Goal: Task Accomplishment & Management: Complete application form

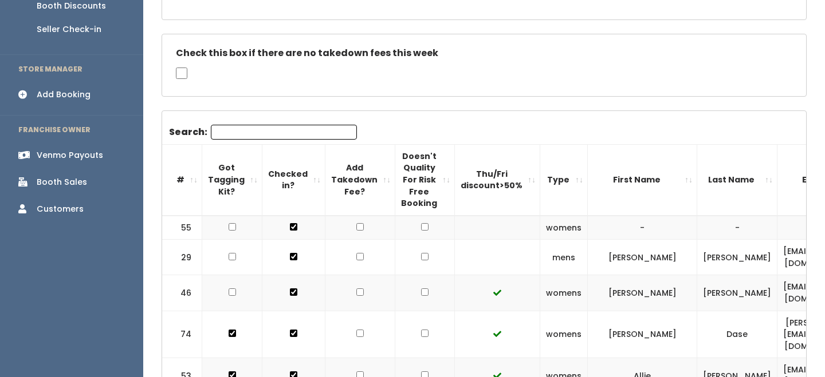
click at [191, 186] on th "#" at bounding box center [182, 179] width 40 height 71
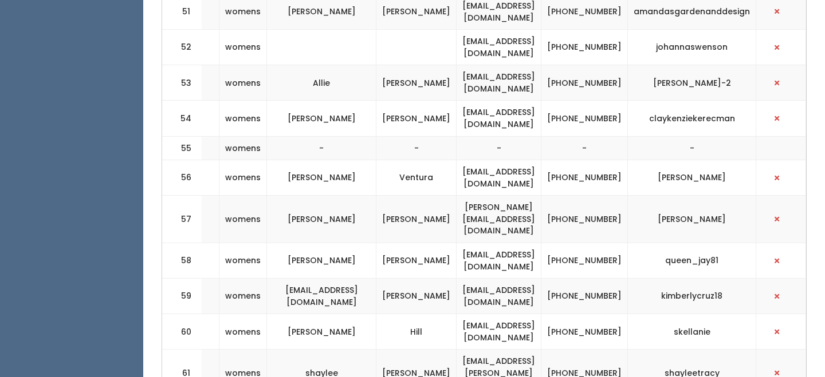
scroll to position [2338, 0]
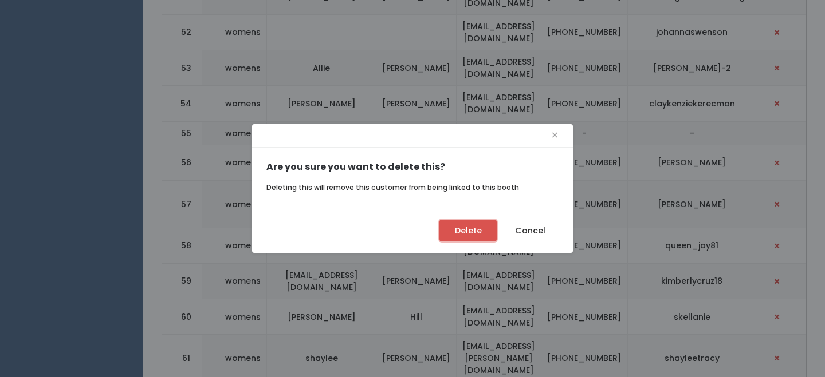
click at [464, 238] on button "Delete" at bounding box center [467, 231] width 57 height 22
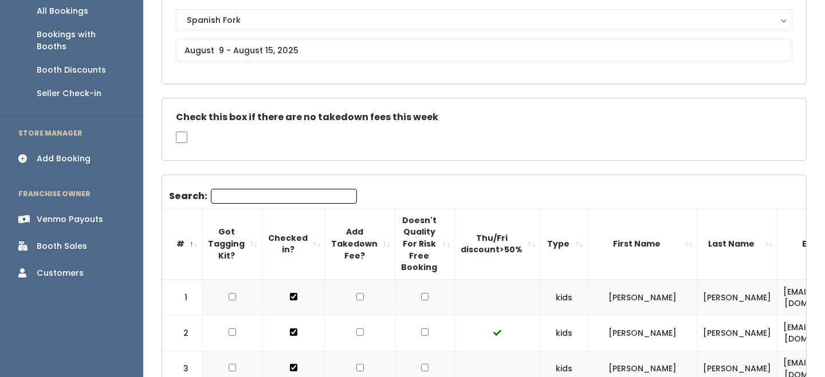
scroll to position [108, 0]
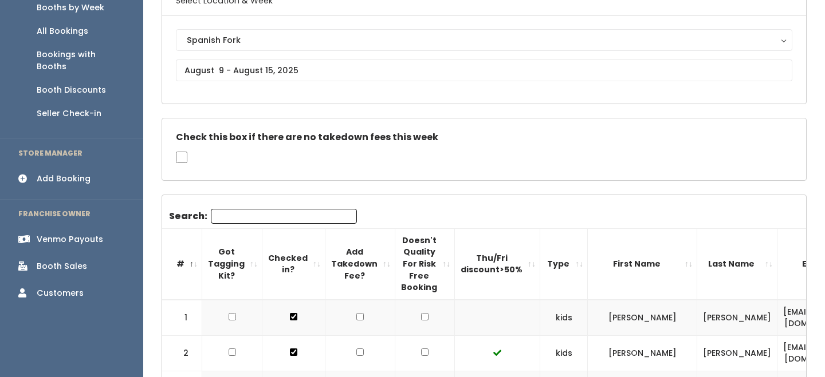
click at [76, 173] on div "Add Booking" at bounding box center [64, 179] width 54 height 12
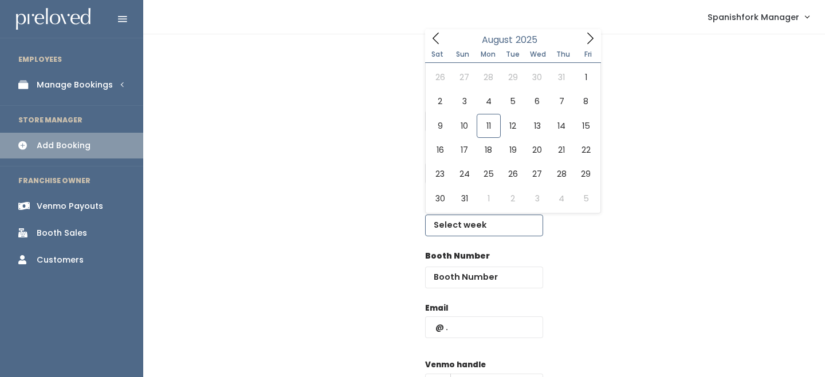
click at [463, 233] on input "text" at bounding box center [484, 226] width 118 height 22
type input "August 9 to August 15"
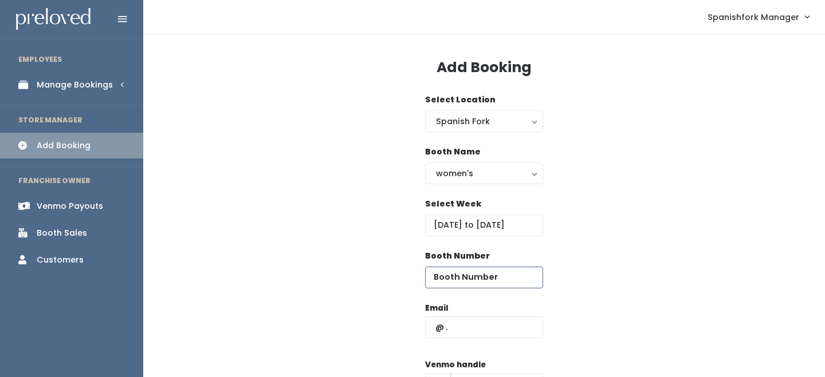
click at [463, 275] on input "number" at bounding box center [484, 278] width 118 height 22
type input "65"
click at [475, 334] on input "text" at bounding box center [484, 328] width 118 height 22
type input "l"
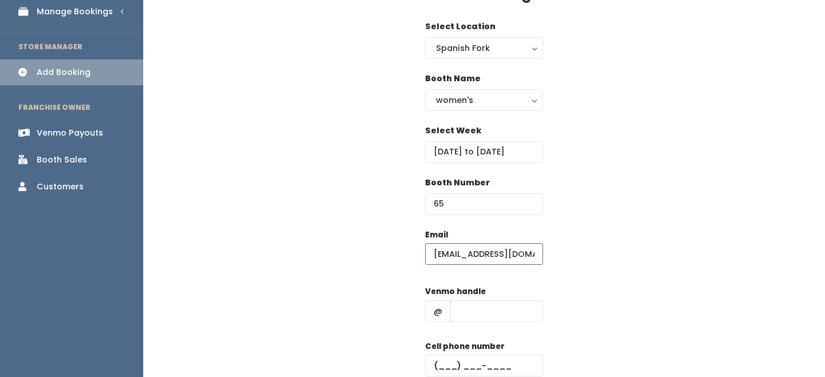
scroll to position [84, 0]
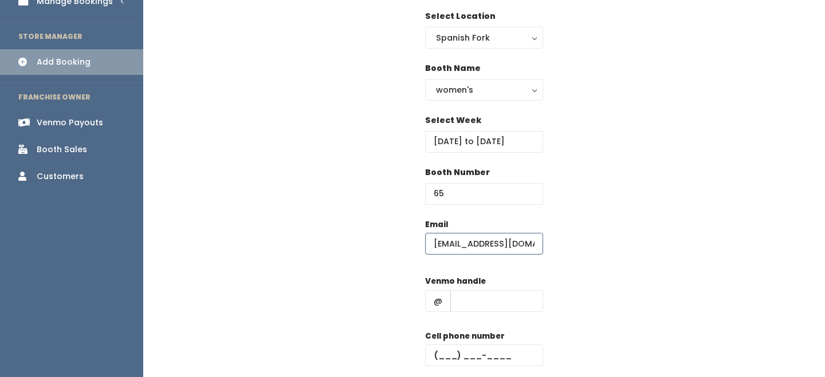
type input "bnlbaylef@gmail.com"
click at [487, 308] on input "text" at bounding box center [496, 301] width 93 height 22
type input "-"
click at [491, 354] on input "text" at bounding box center [484, 356] width 118 height 22
type input "(555) 555-5555"
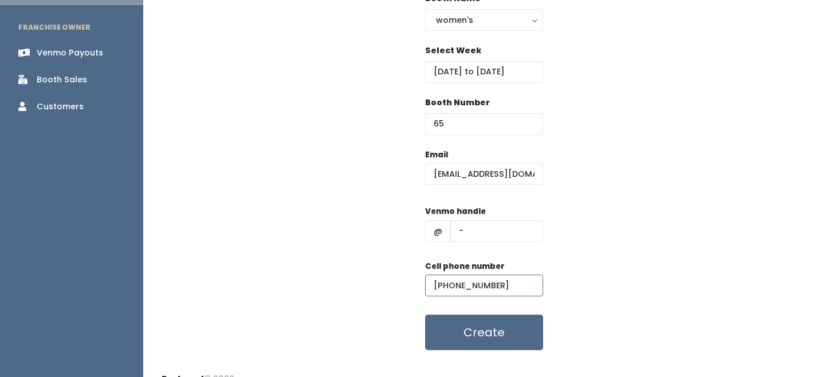
scroll to position [171, 0]
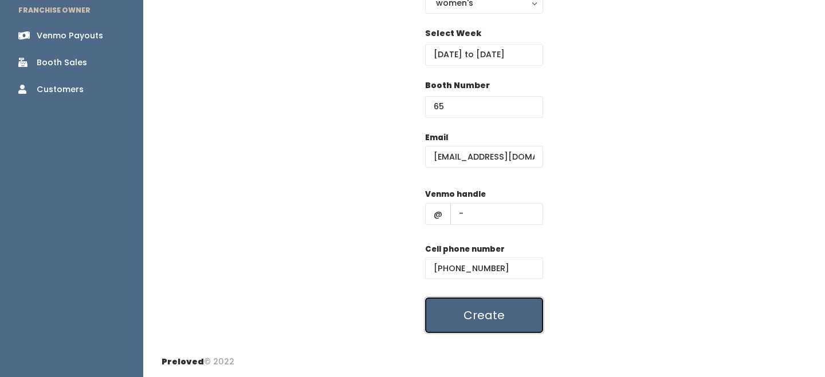
click at [496, 316] on button "Create" at bounding box center [484, 316] width 118 height 36
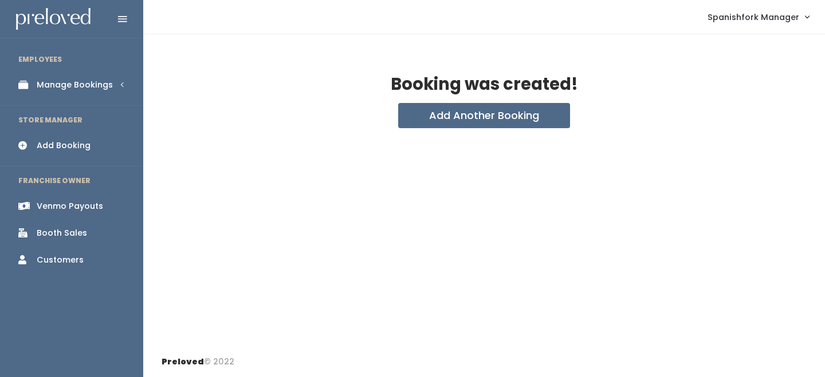
click at [109, 89] on div "Manage Bookings" at bounding box center [75, 85] width 76 height 12
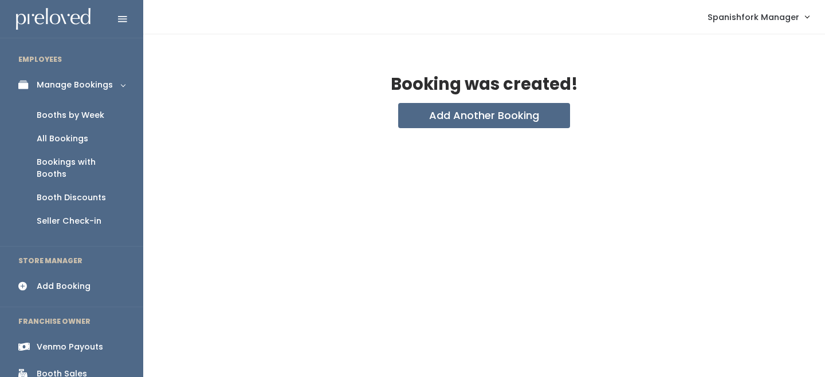
click at [95, 115] on div "Booths by Week" at bounding box center [71, 115] width 68 height 12
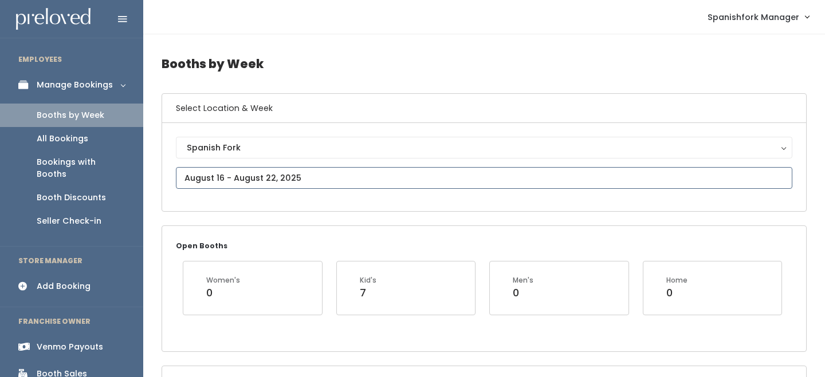
click at [219, 172] on input "text" at bounding box center [484, 178] width 616 height 22
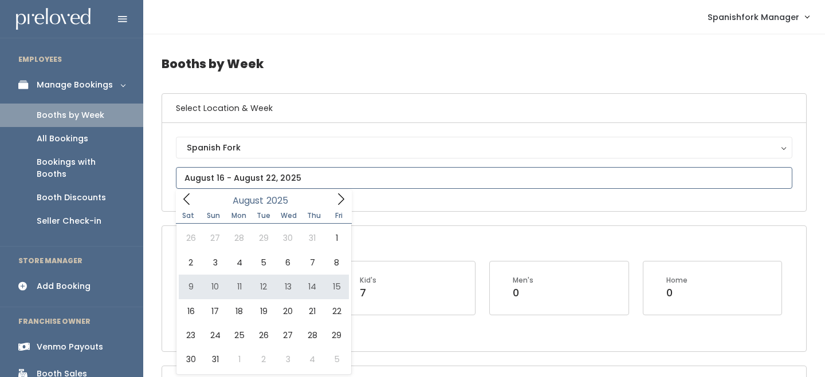
type input "August 9 to August 15"
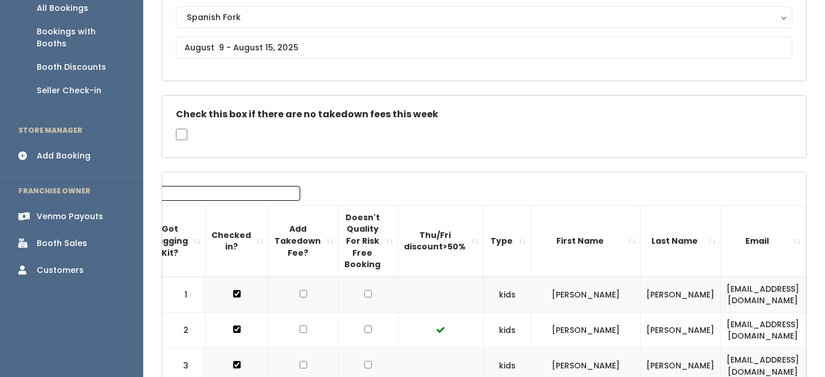
scroll to position [0, 110]
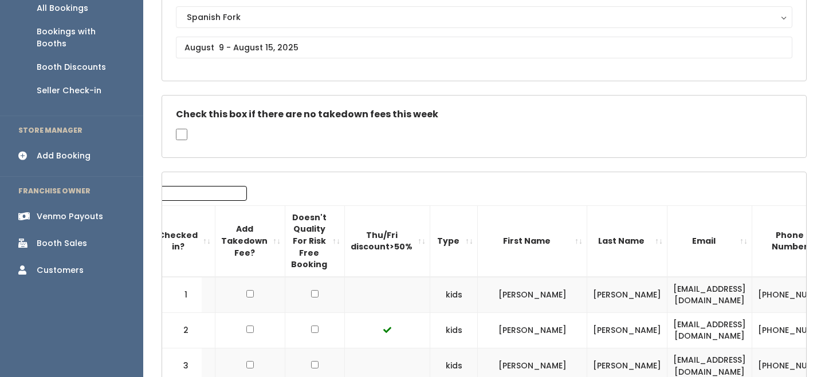
click at [752, 245] on th "Email" at bounding box center [709, 241] width 85 height 71
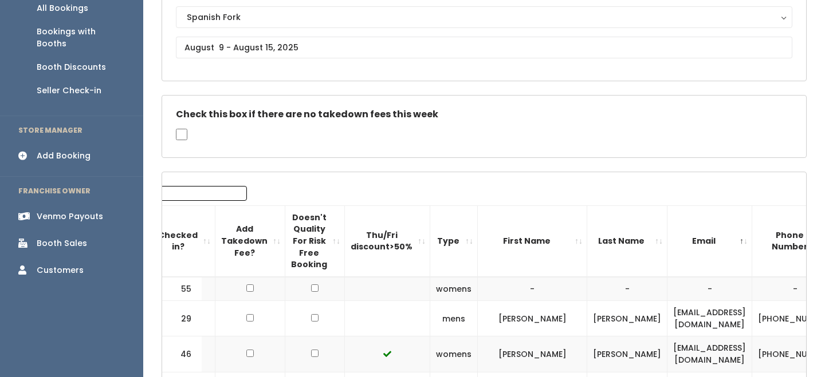
click at [752, 245] on th "Email" at bounding box center [709, 241] width 85 height 71
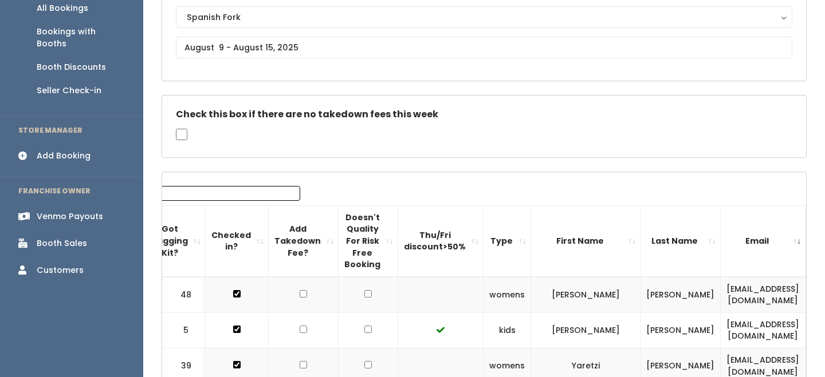
scroll to position [0, 0]
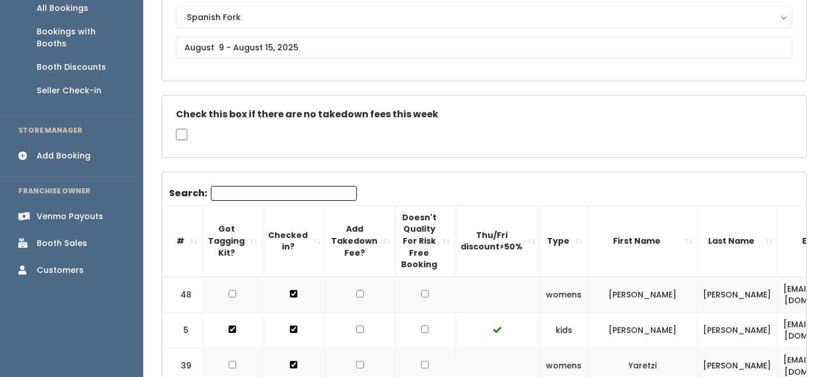
click at [187, 242] on th "#" at bounding box center [182, 241] width 40 height 71
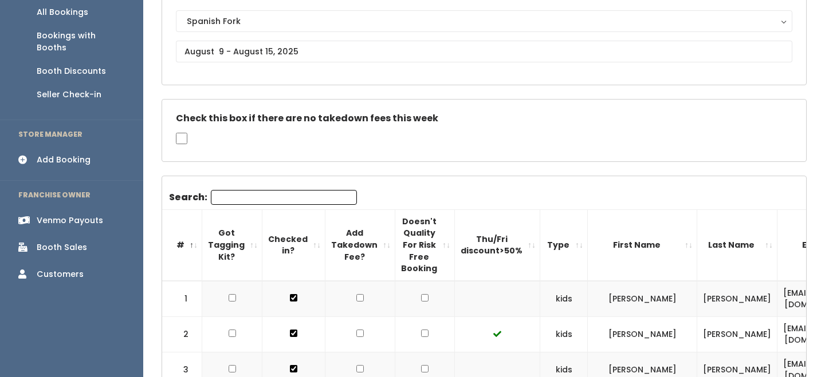
click at [190, 246] on th "#" at bounding box center [182, 245] width 40 height 71
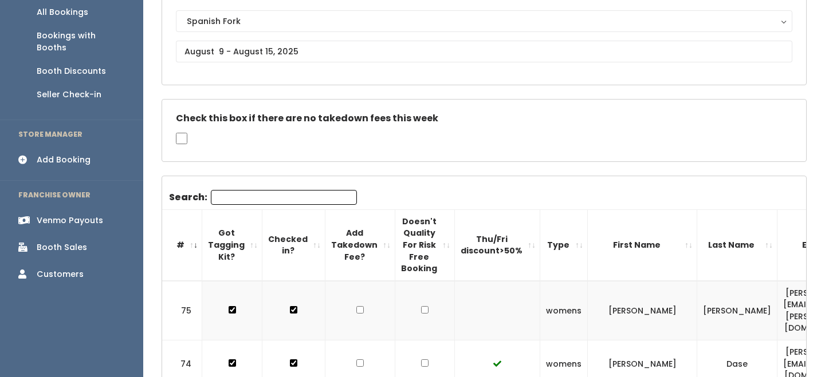
click at [190, 246] on th "#" at bounding box center [182, 245] width 40 height 71
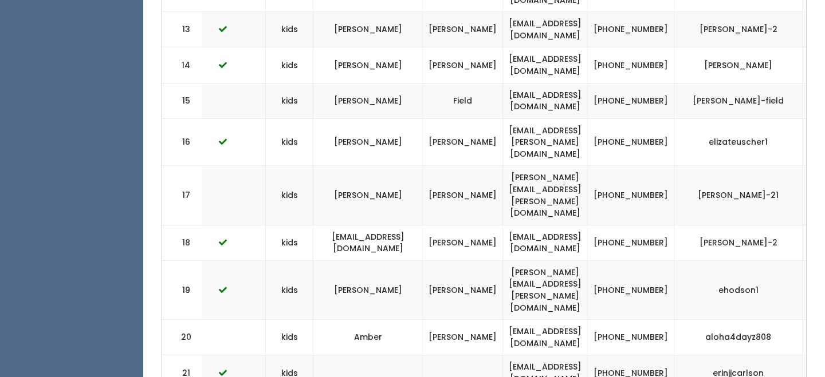
scroll to position [0, 329]
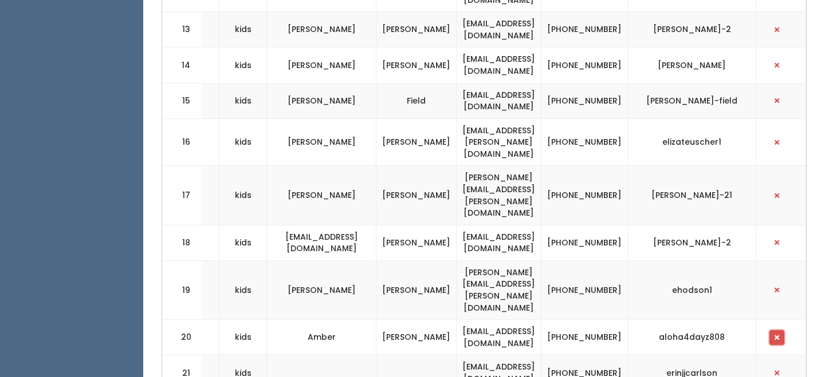
click at [780, 330] on button "button" at bounding box center [776, 337] width 15 height 15
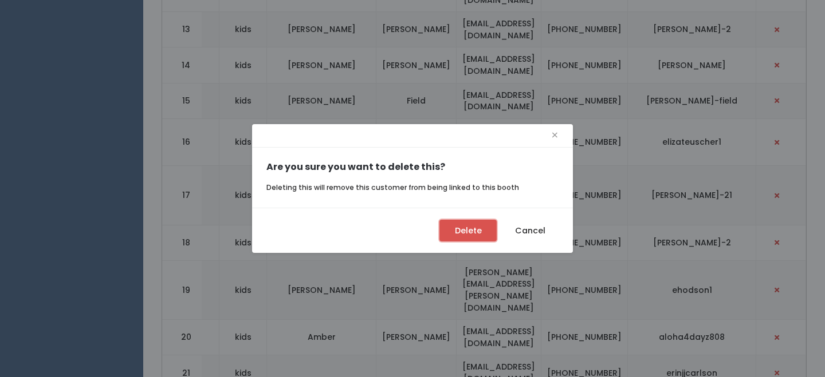
click at [472, 229] on button "Delete" at bounding box center [467, 231] width 57 height 22
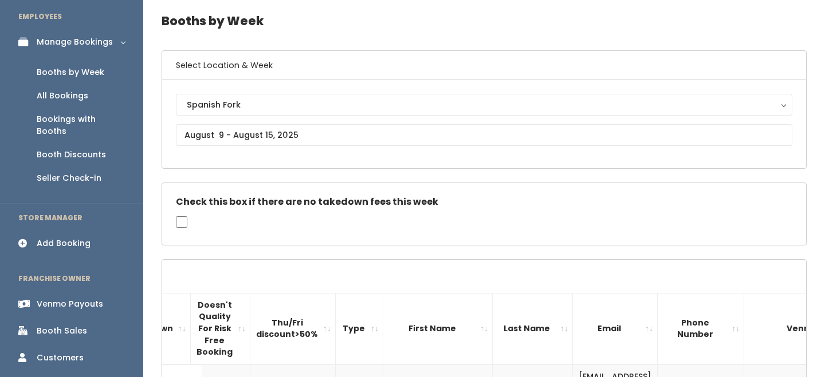
scroll to position [29, 0]
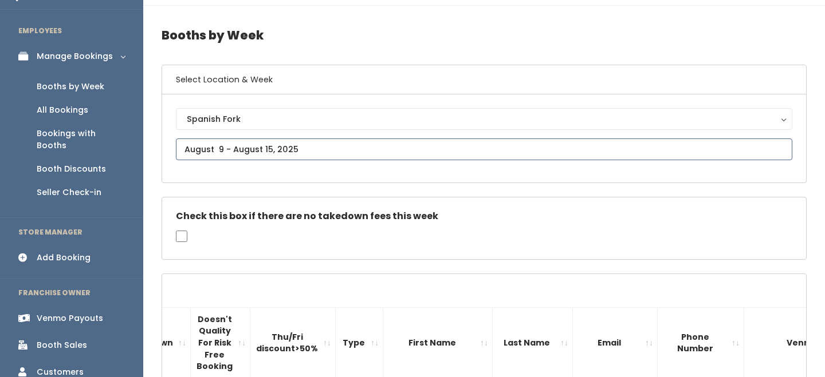
click at [188, 143] on input "text" at bounding box center [484, 150] width 616 height 22
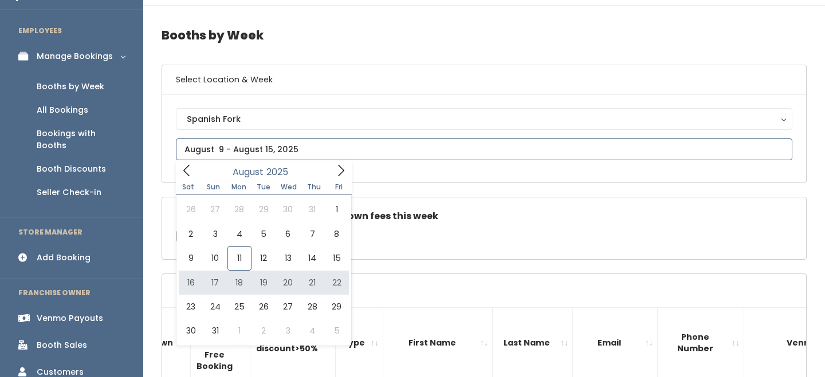
type input "August 16 to August 22"
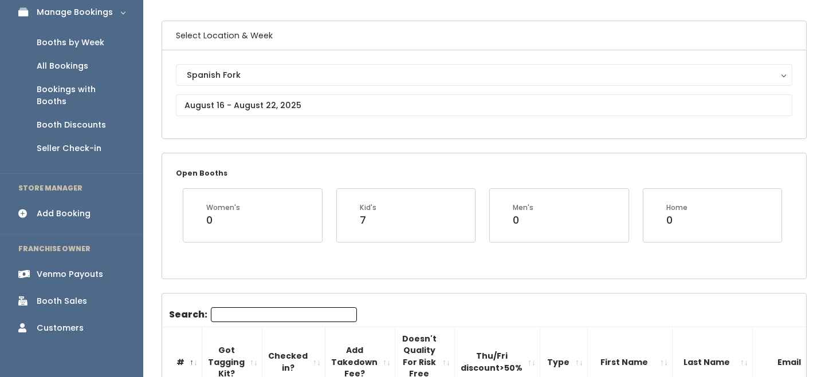
scroll to position [105, 0]
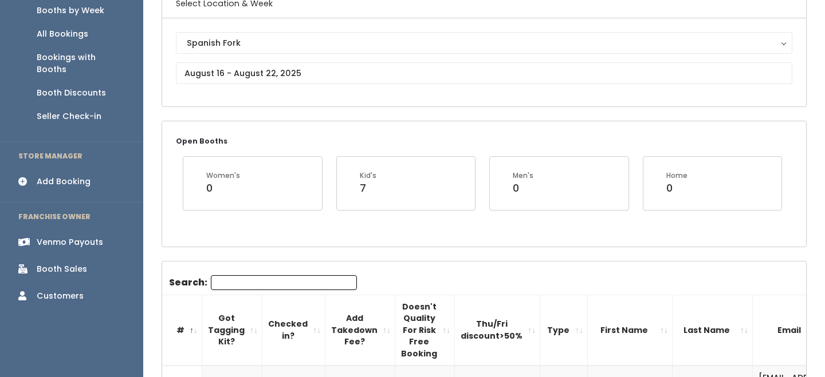
click at [273, 287] on input "Search:" at bounding box center [284, 282] width 146 height 15
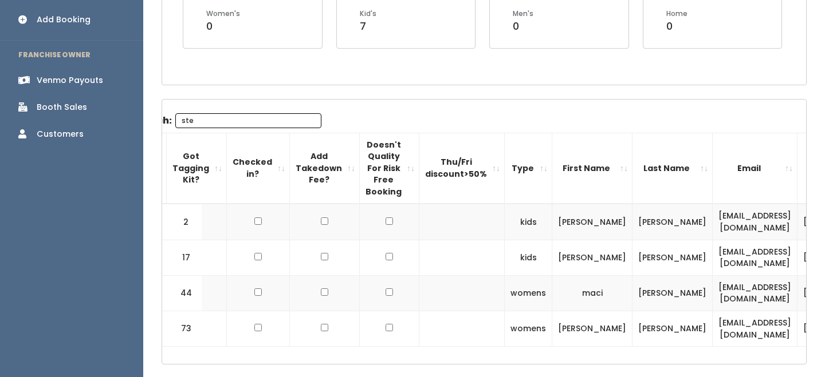
scroll to position [0, 56]
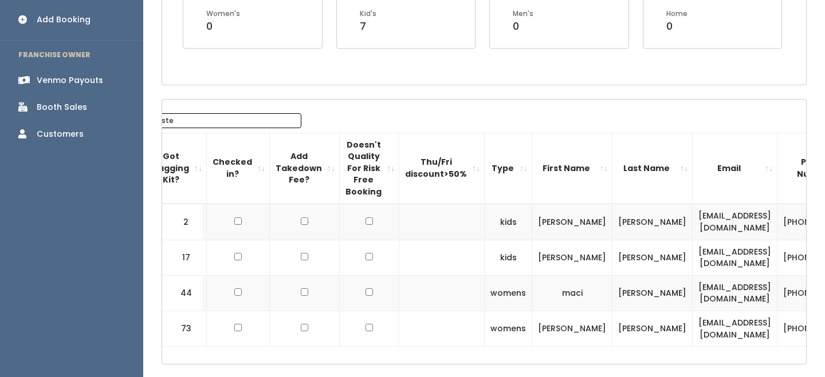
type input "ste"
click at [700, 261] on td "[EMAIL_ADDRESS][DOMAIN_NAME]" at bounding box center [734, 258] width 85 height 36
click at [700, 261] on td "stephaniekhickman@gmail.com" at bounding box center [734, 258] width 85 height 36
copy tr "stephaniekhickman@gmail.com"
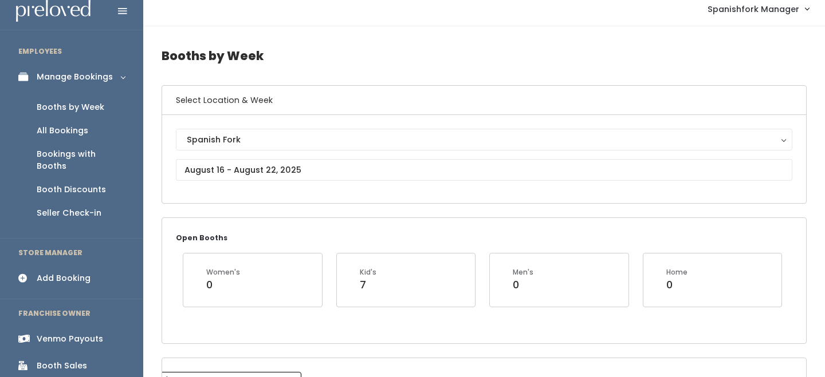
scroll to position [0, 0]
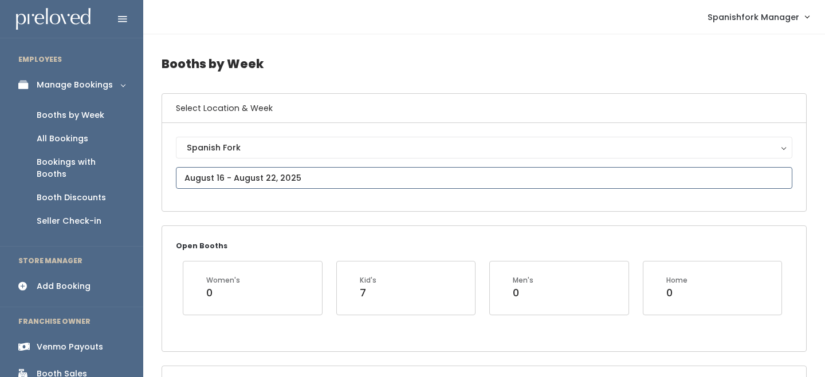
click at [255, 178] on body "EMPLOYEES Manage Bookings Booths by Week All Bookings Bookings with Booths Boot…" at bounding box center [412, 350] width 825 height 700
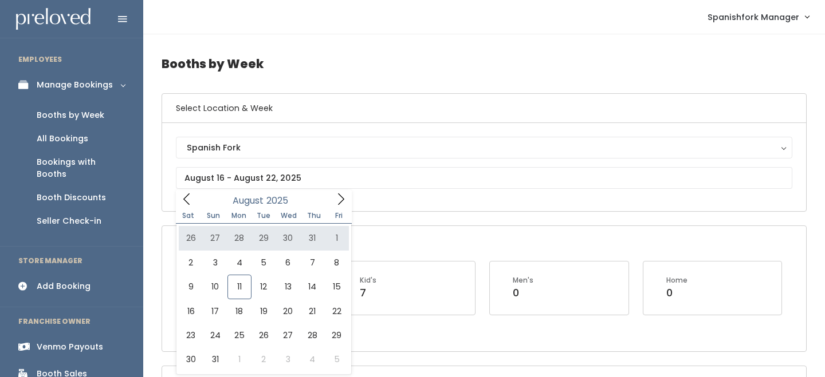
click at [56, 282] on link "Add Booking" at bounding box center [71, 287] width 143 height 26
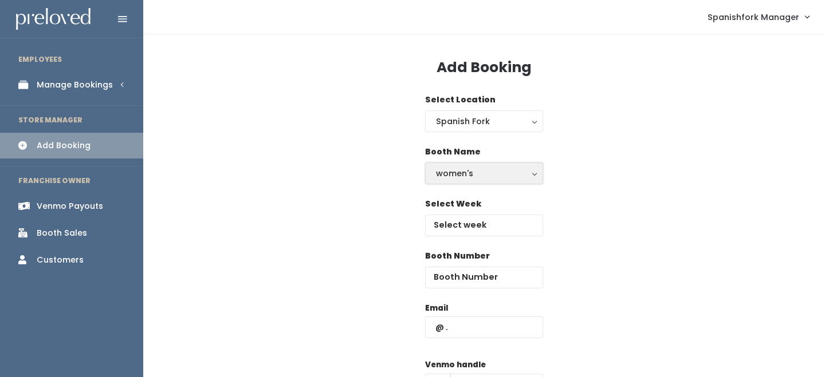
click at [499, 169] on div "women's" at bounding box center [484, 173] width 96 height 13
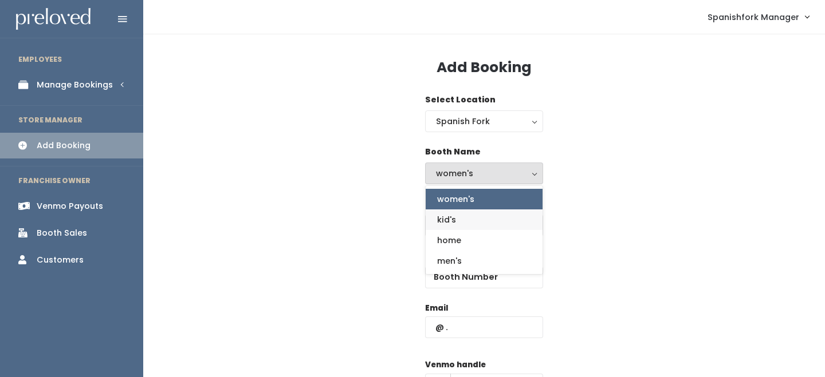
click at [463, 218] on link "kid's" at bounding box center [484, 220] width 117 height 21
select select "kids"
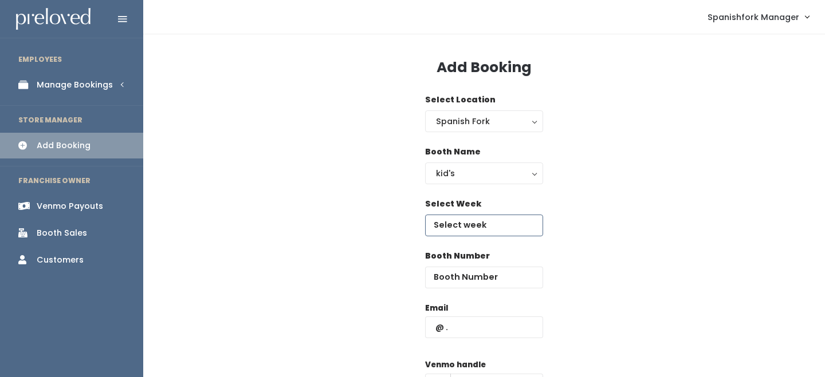
click at [464, 229] on input "text" at bounding box center [484, 226] width 118 height 22
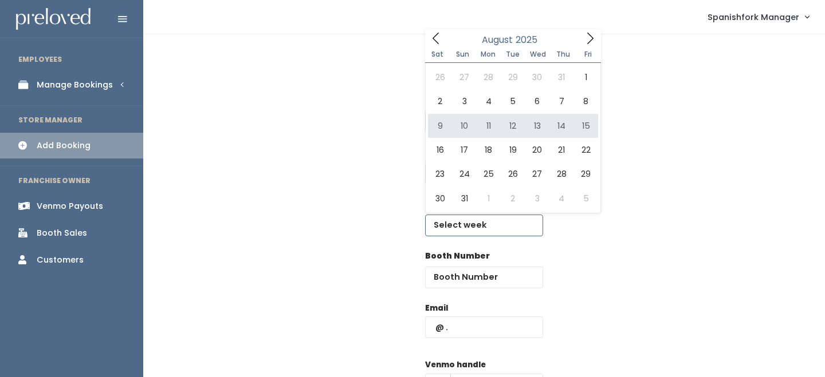
type input "August 9 to August 15"
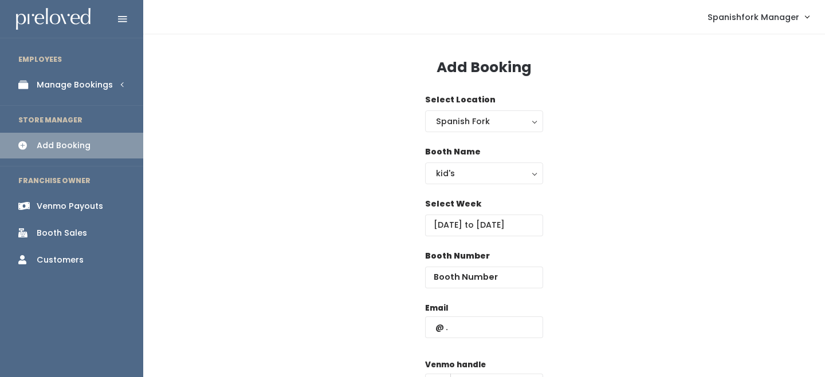
click at [467, 266] on div "Booth Number" at bounding box center [484, 269] width 118 height 38
click at [467, 272] on input "number" at bounding box center [484, 278] width 118 height 22
type input "20"
click at [486, 327] on input "text" at bounding box center [484, 328] width 118 height 22
paste input "[EMAIL_ADDRESS][DOMAIN_NAME]"
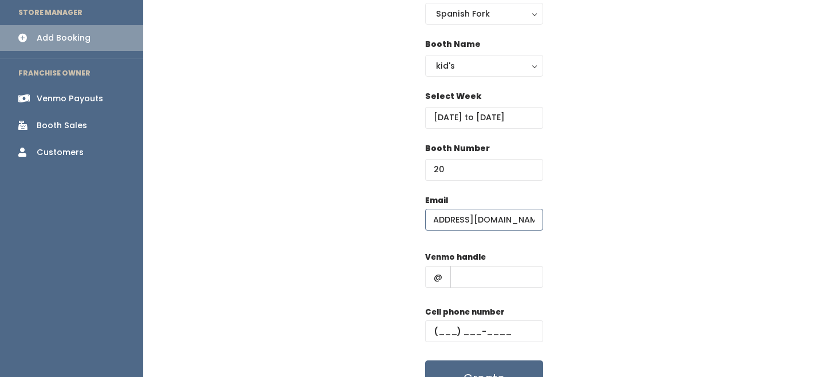
scroll to position [111, 0]
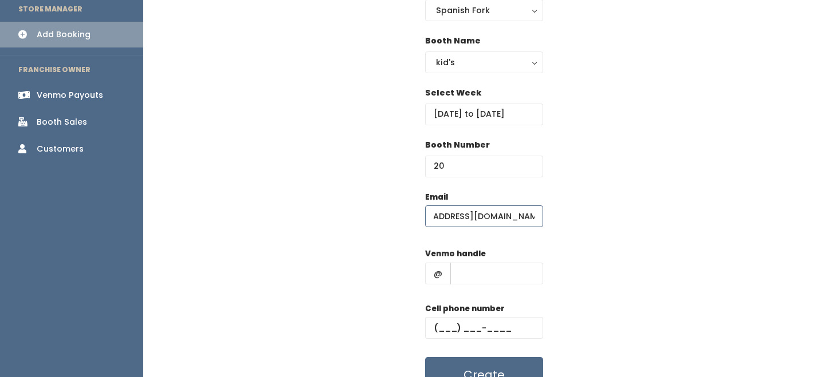
type input "[EMAIL_ADDRESS][DOMAIN_NAME]"
click at [493, 267] on input "text" at bounding box center [496, 274] width 93 height 22
type input "-"
click at [489, 348] on form "Email stephaniekhickman@gmail.com Venmo handle @ - Cell phone number Create" at bounding box center [484, 292] width 118 height 202
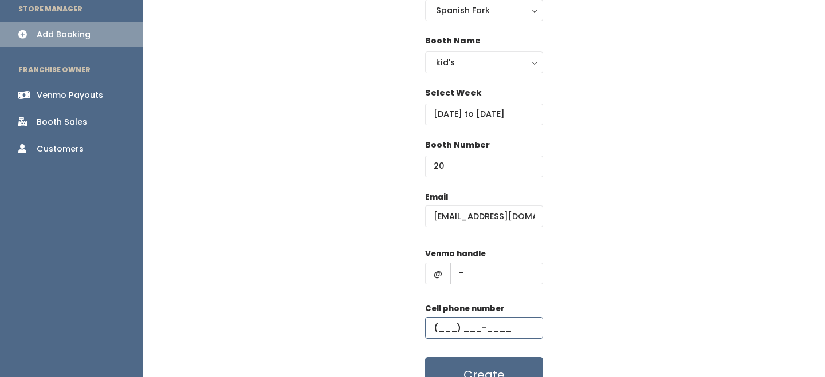
click at [494, 330] on input "text" at bounding box center [484, 328] width 118 height 22
type input "[PHONE_NUMBER]"
click at [506, 359] on button "Create" at bounding box center [484, 375] width 118 height 36
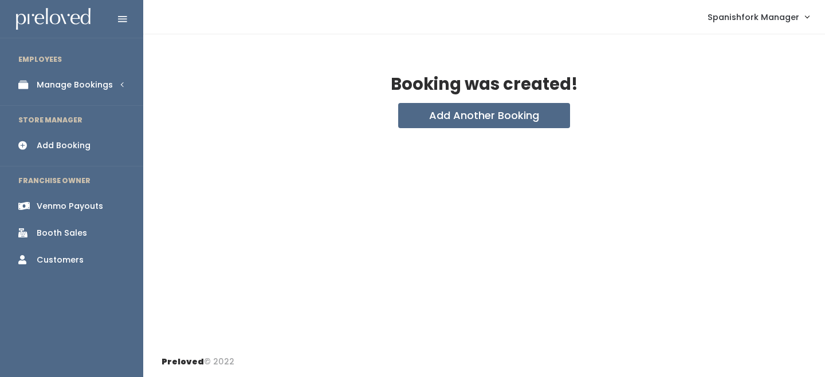
click at [99, 74] on link "Manage Bookings" at bounding box center [71, 85] width 143 height 26
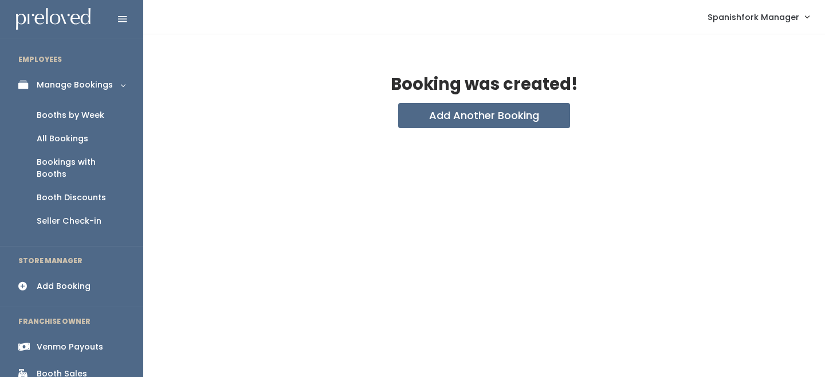
click at [89, 107] on link "Booths by Week" at bounding box center [71, 115] width 143 height 23
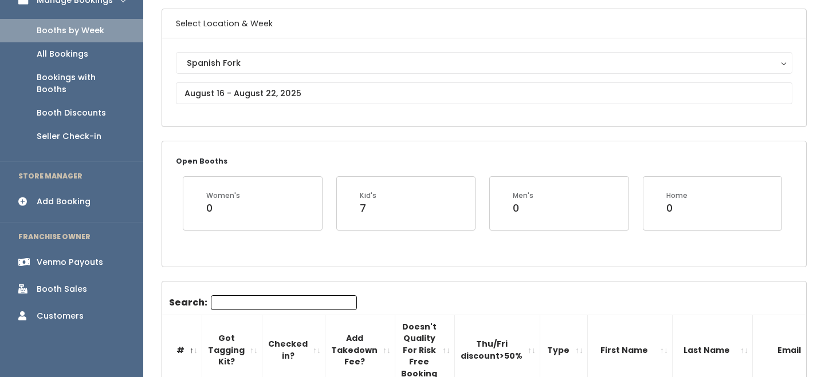
scroll to position [176, 0]
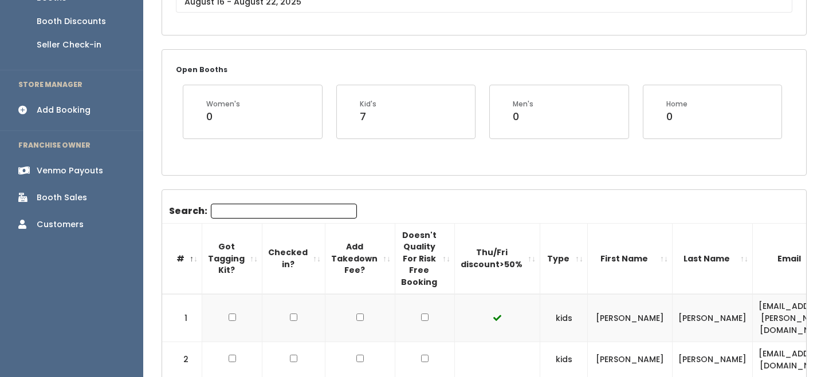
click at [241, 212] on input "Search:" at bounding box center [284, 211] width 146 height 15
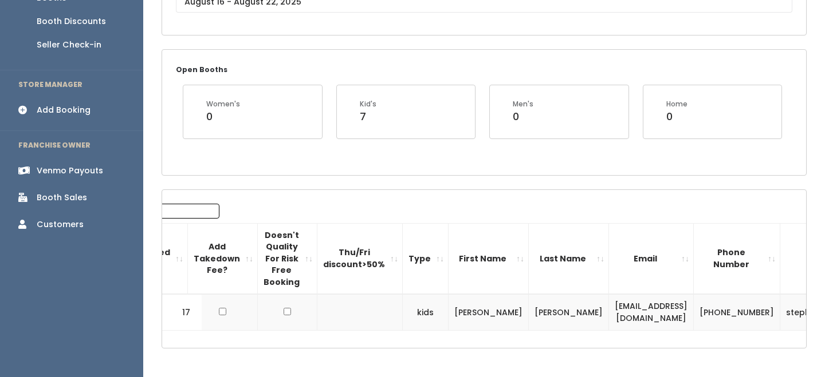
scroll to position [0, 216]
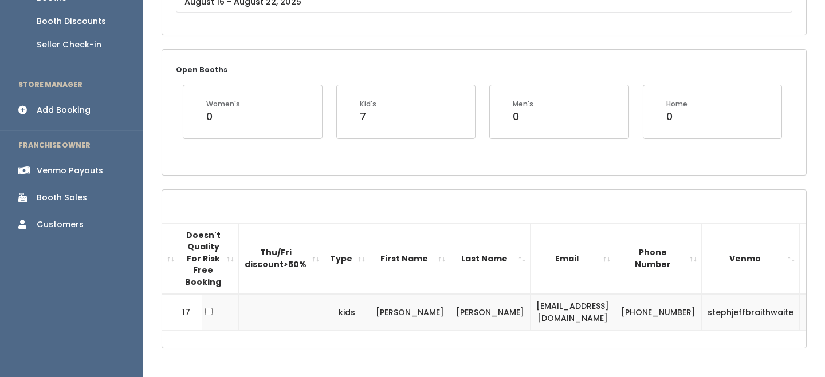
type input "steph"
click at [813, 305] on button "button" at bounding box center [820, 312] width 15 height 15
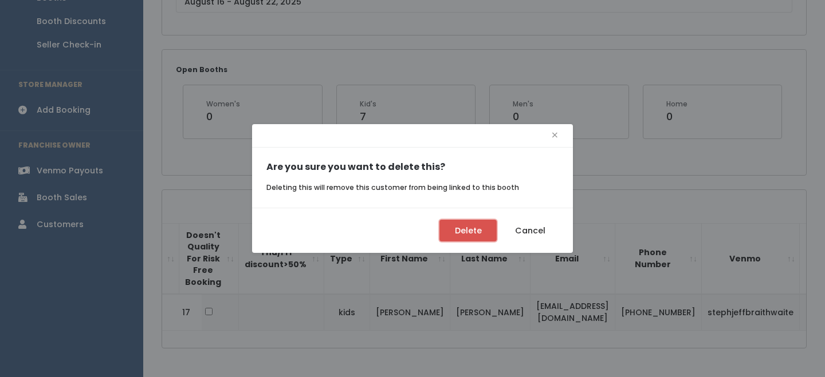
click at [458, 220] on button "Delete" at bounding box center [467, 231] width 57 height 22
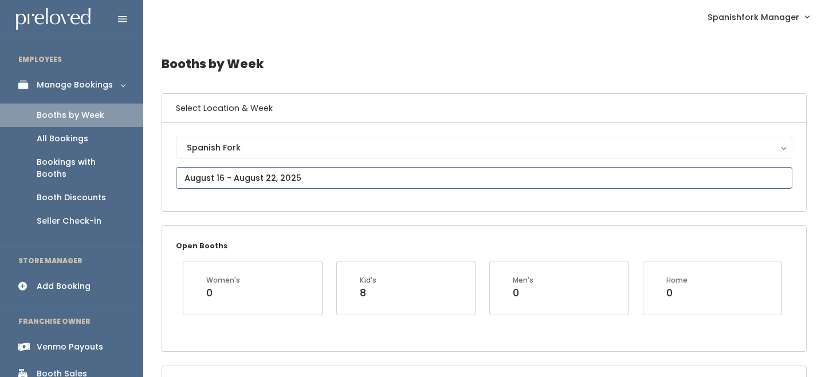
click at [275, 168] on input "text" at bounding box center [484, 178] width 616 height 22
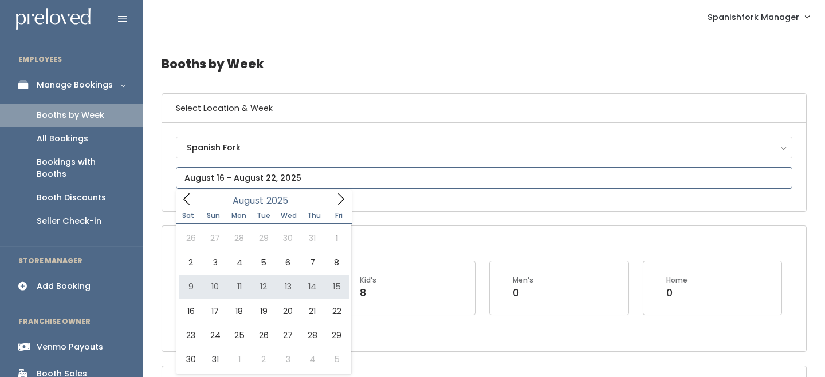
type input "August 9 to August 15"
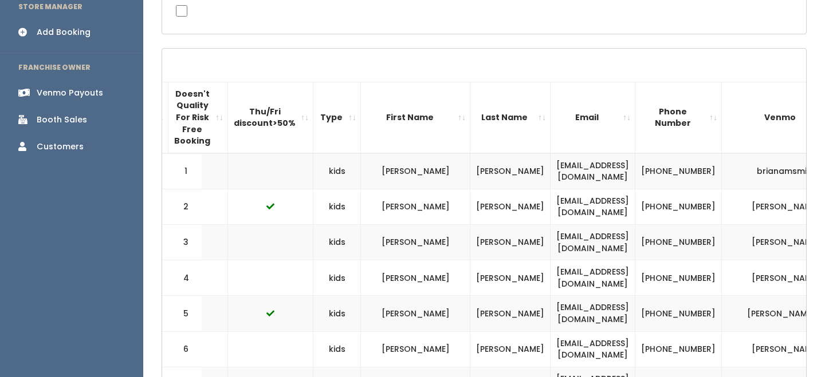
scroll to position [0, 237]
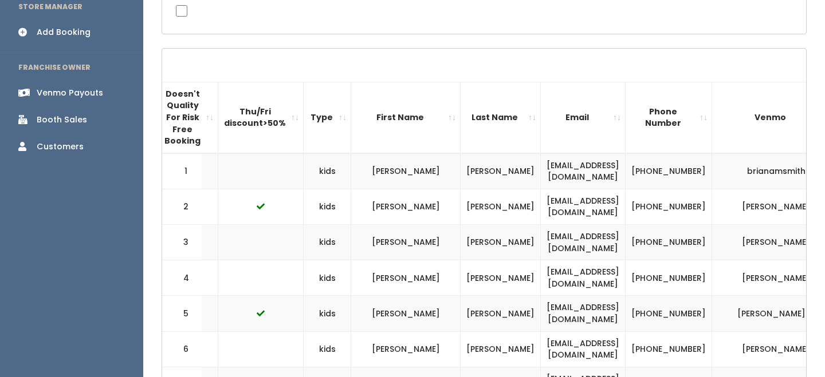
click at [623, 113] on th "Email" at bounding box center [583, 117] width 85 height 71
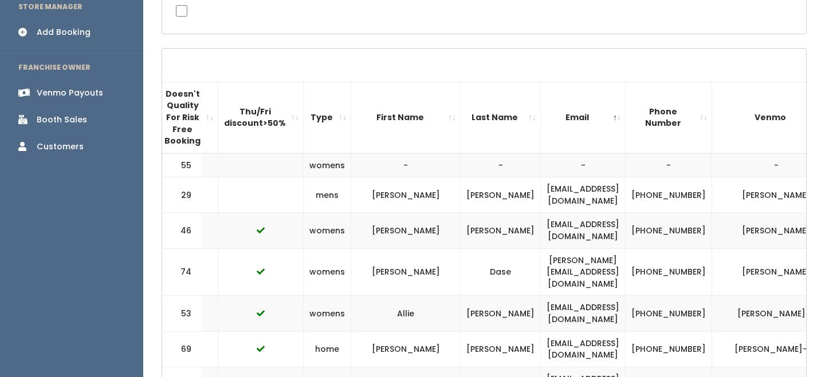
click at [623, 113] on th "Email" at bounding box center [583, 117] width 85 height 71
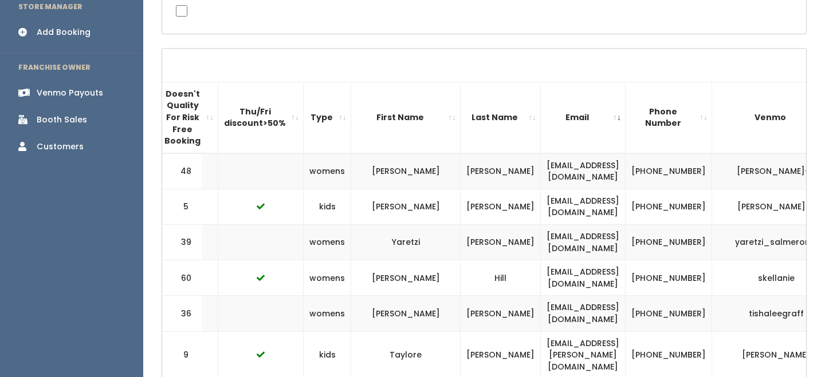
scroll to position [0, 0]
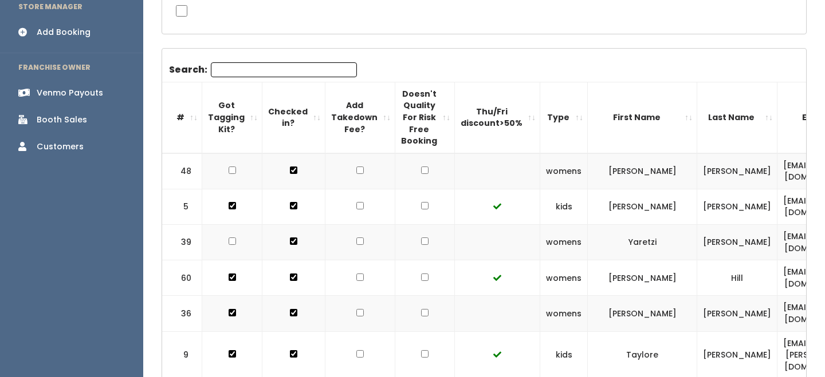
click at [186, 117] on th "#" at bounding box center [182, 117] width 40 height 71
